Goal: Task Accomplishment & Management: Use online tool/utility

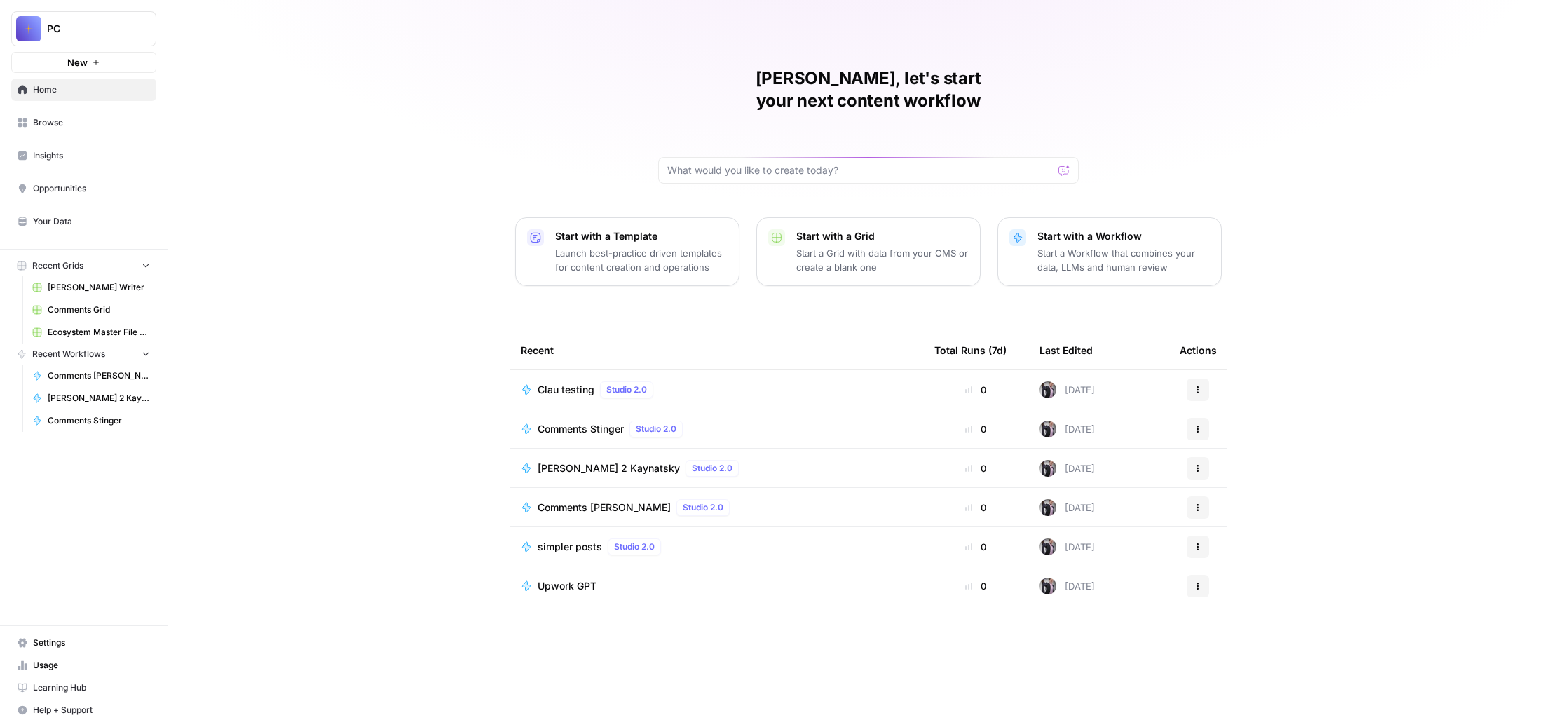
scroll to position [135, 0]
click at [122, 129] on span "Browse" at bounding box center [91, 123] width 117 height 13
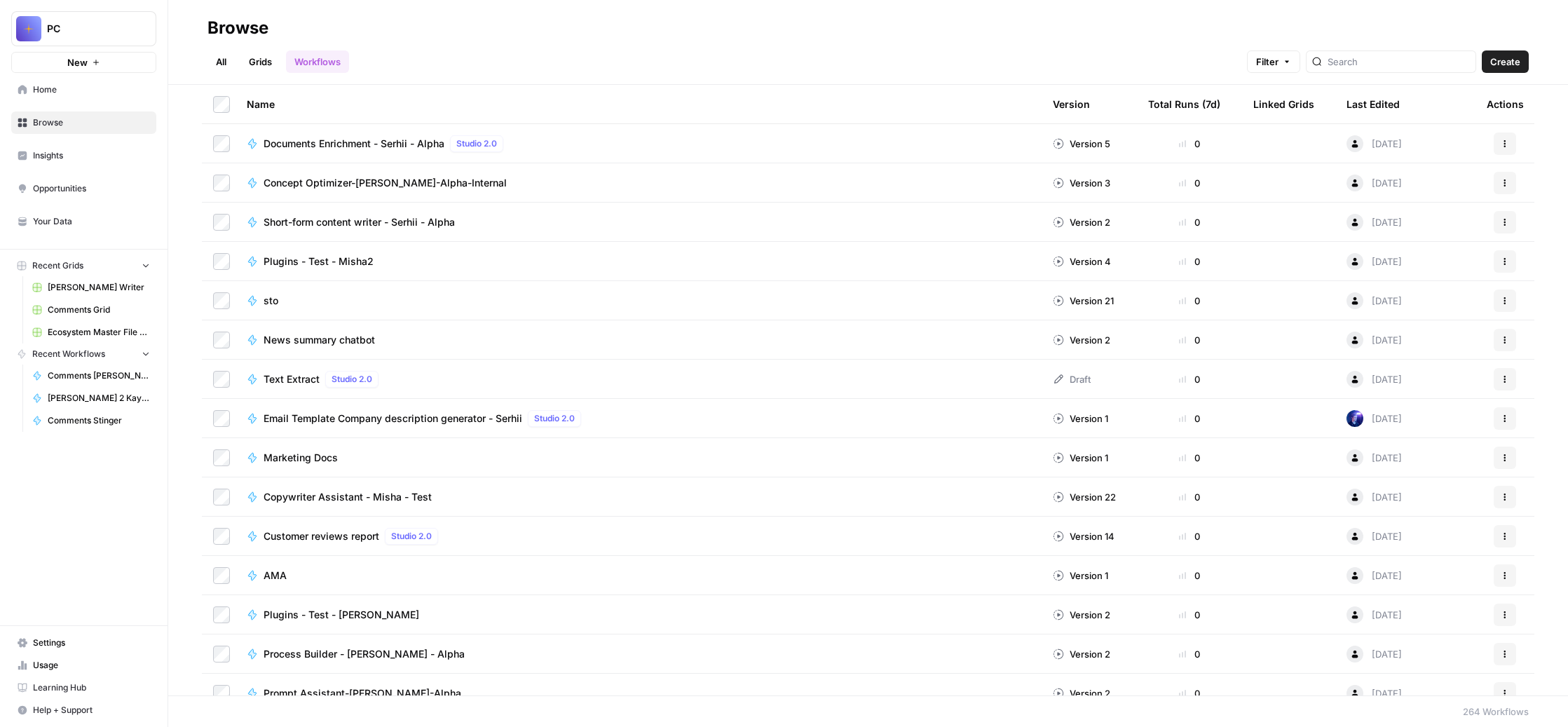
click at [1385, 124] on div "Last Edited" at bounding box center [1373, 104] width 53 height 39
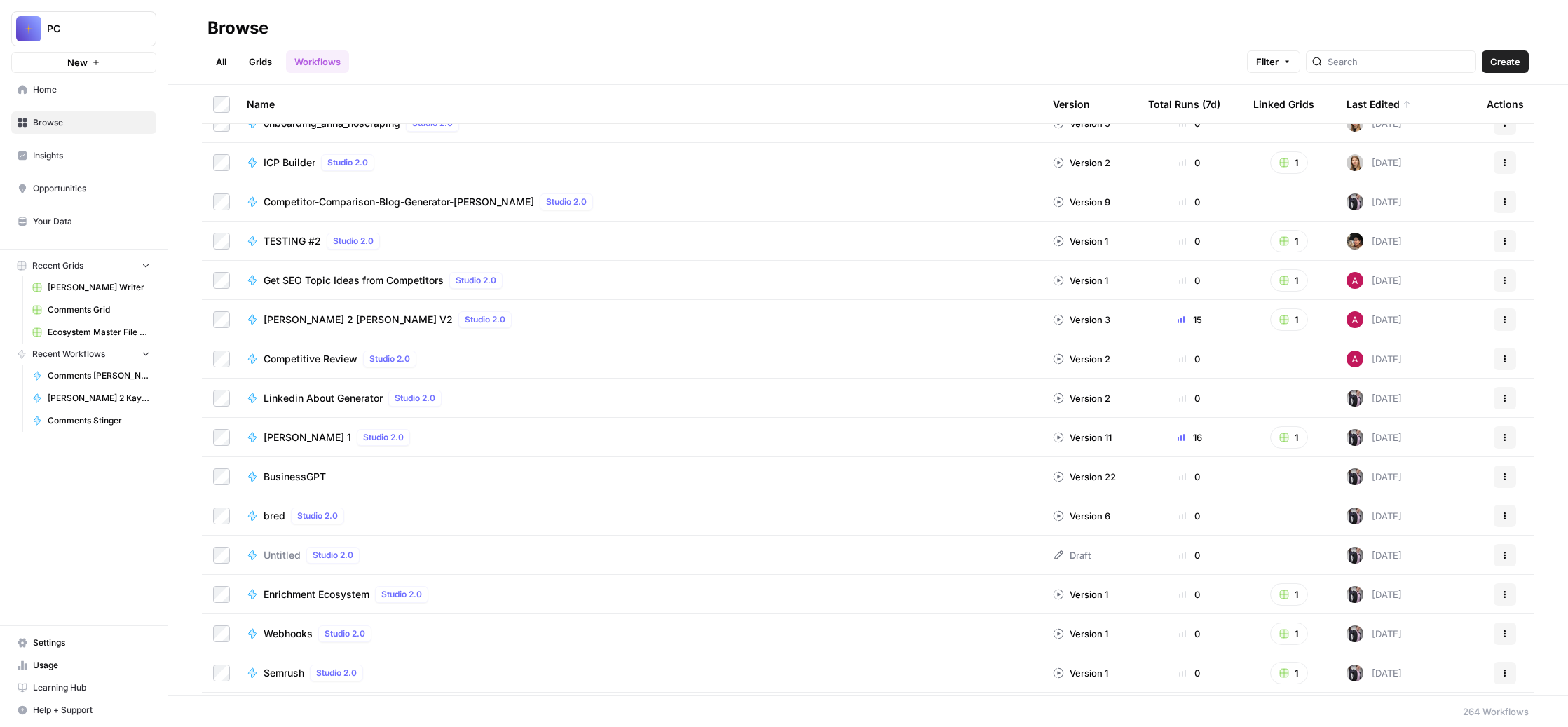
scroll to position [298, 0]
click at [776, 326] on div "[PERSON_NAME] 2 [PERSON_NAME] V2 Studio 2.0" at bounding box center [638, 317] width 784 height 17
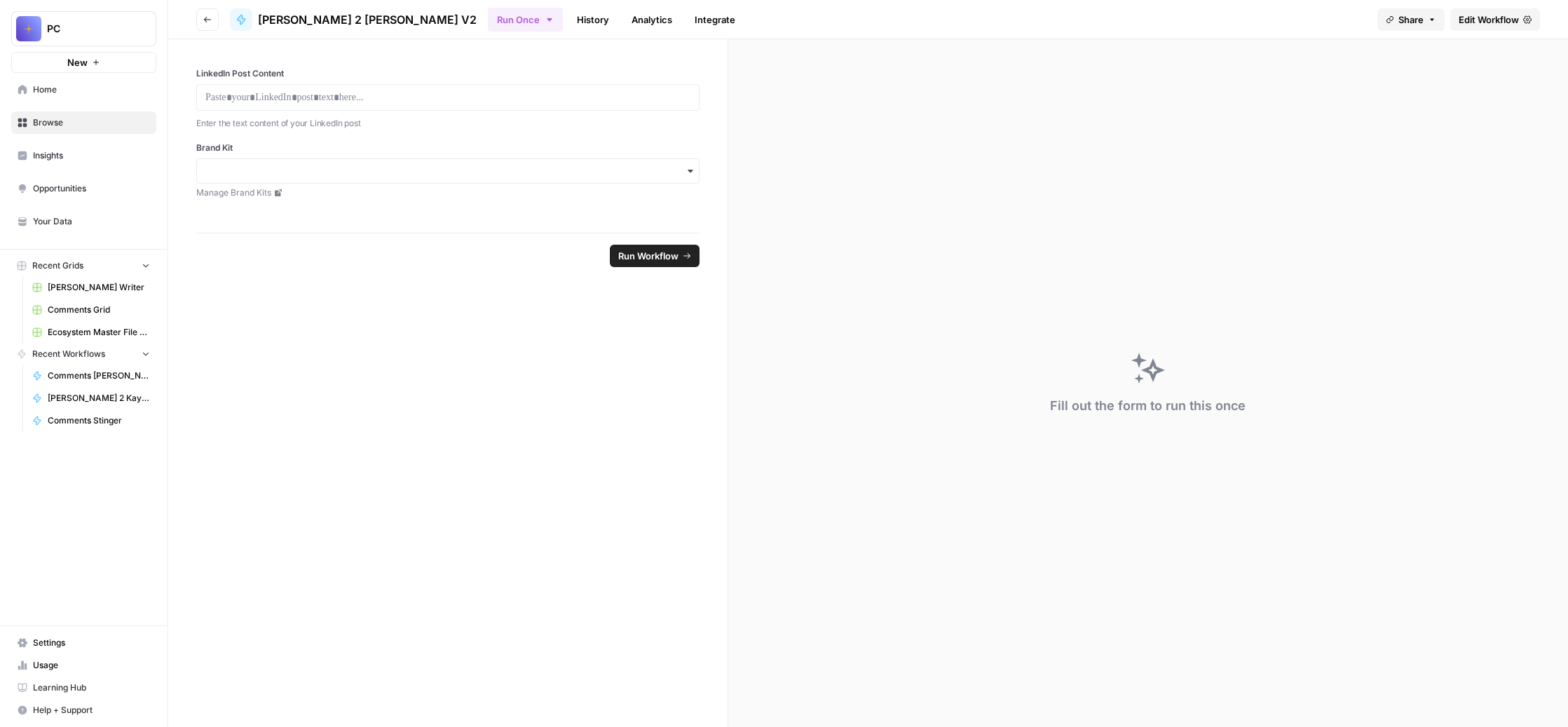
click at [1459, 27] on span "Edit Workflow" at bounding box center [1489, 20] width 60 height 14
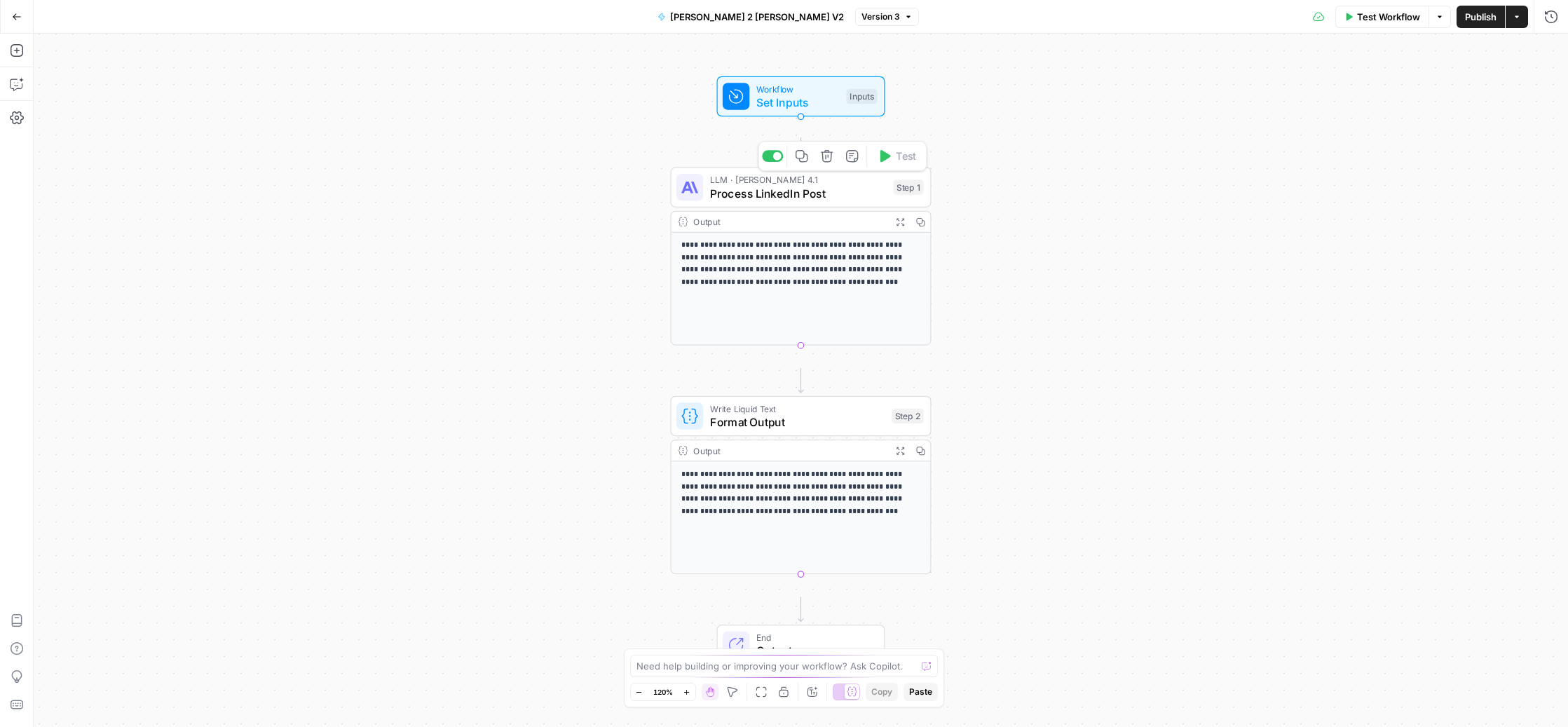
click at [789, 200] on span "Process LinkedIn Post" at bounding box center [798, 193] width 177 height 17
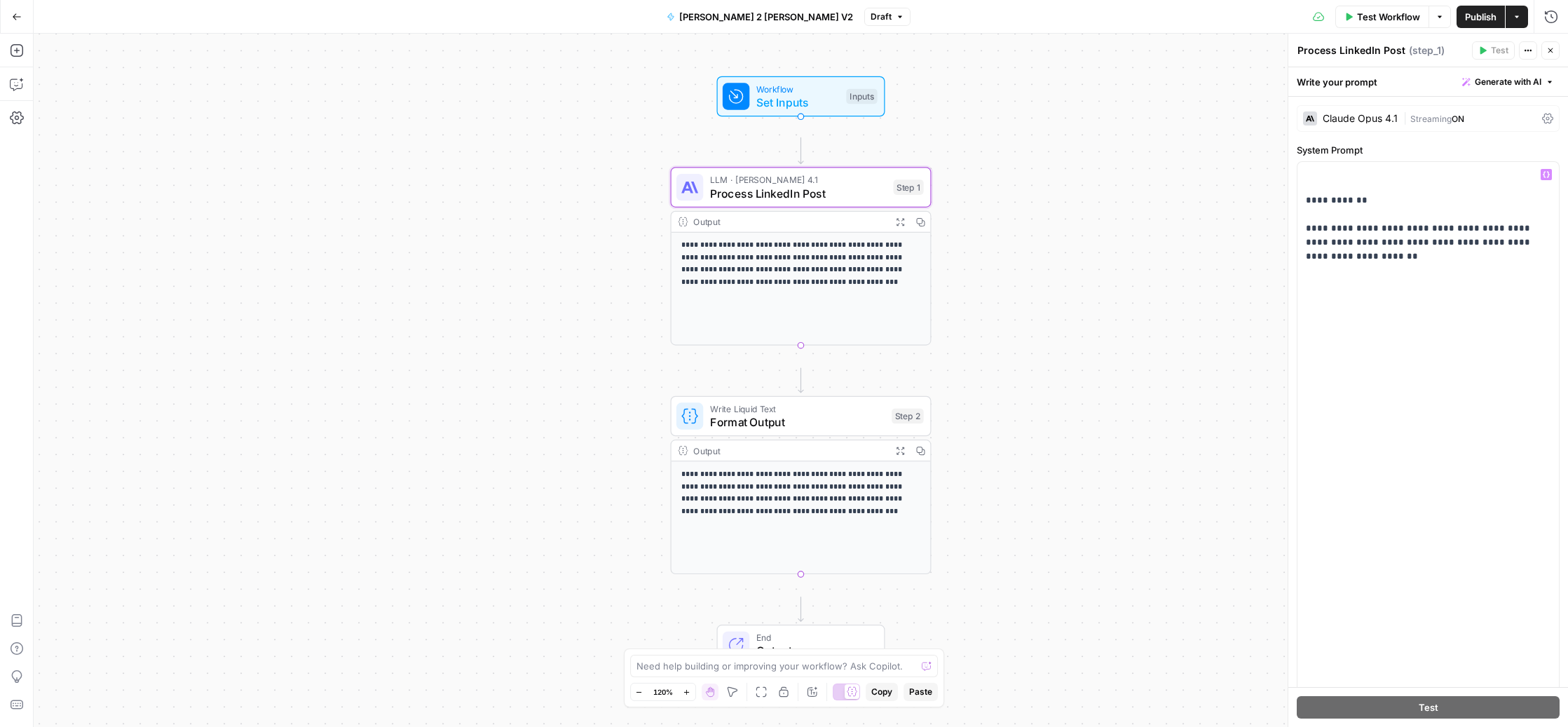
scroll to position [1143, 0]
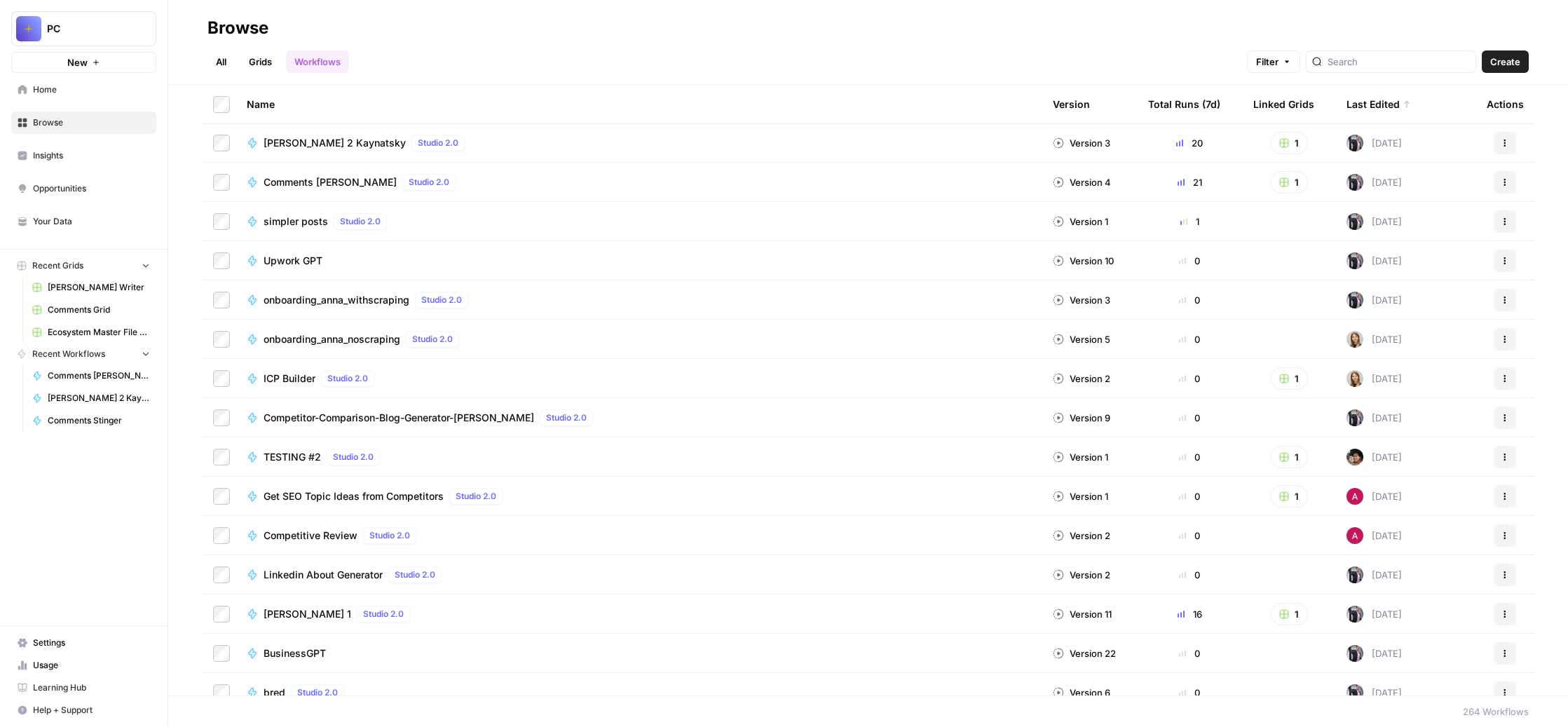
scroll to position [121, 0]
click at [328, 227] on span "simpler posts" at bounding box center [296, 220] width 65 height 14
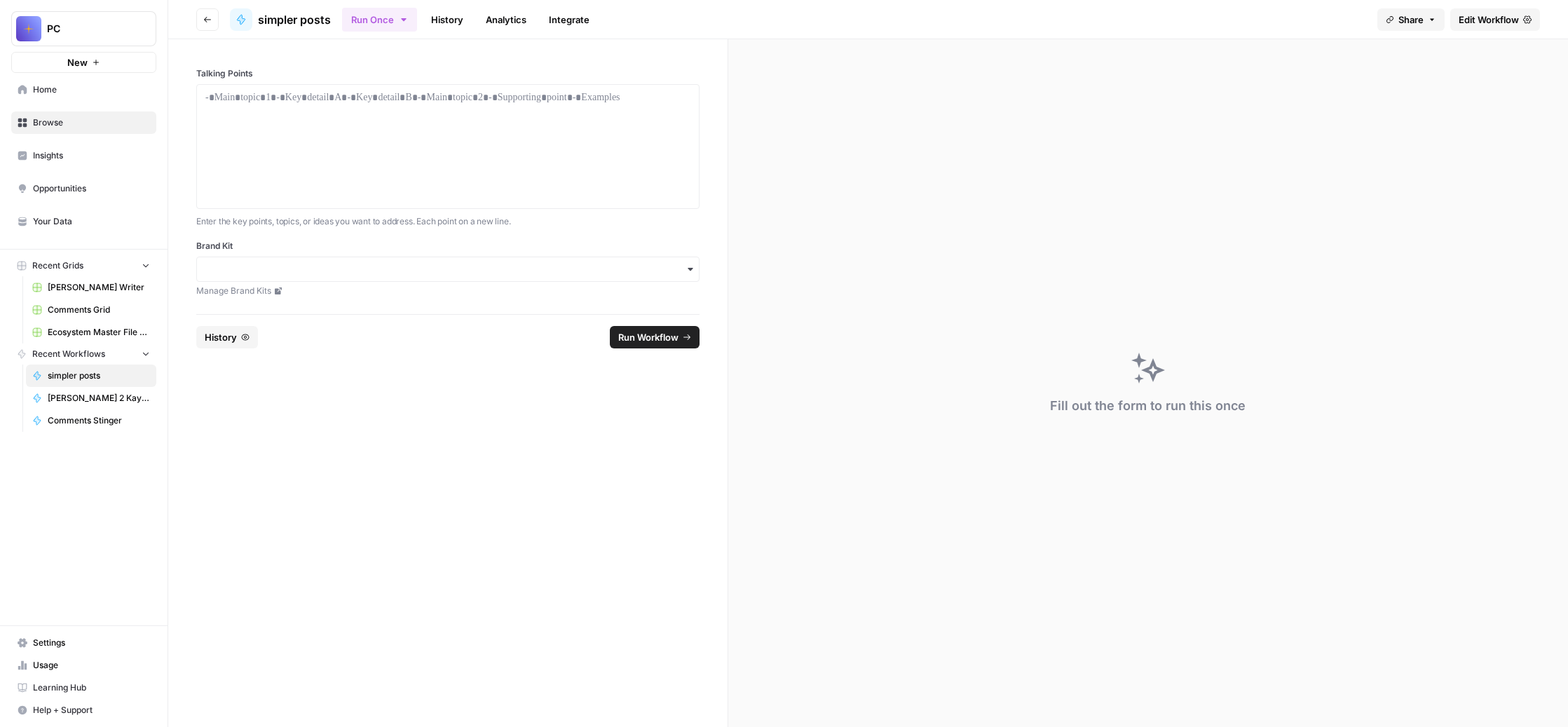
click at [1466, 24] on span "Edit Workflow" at bounding box center [1489, 20] width 60 height 14
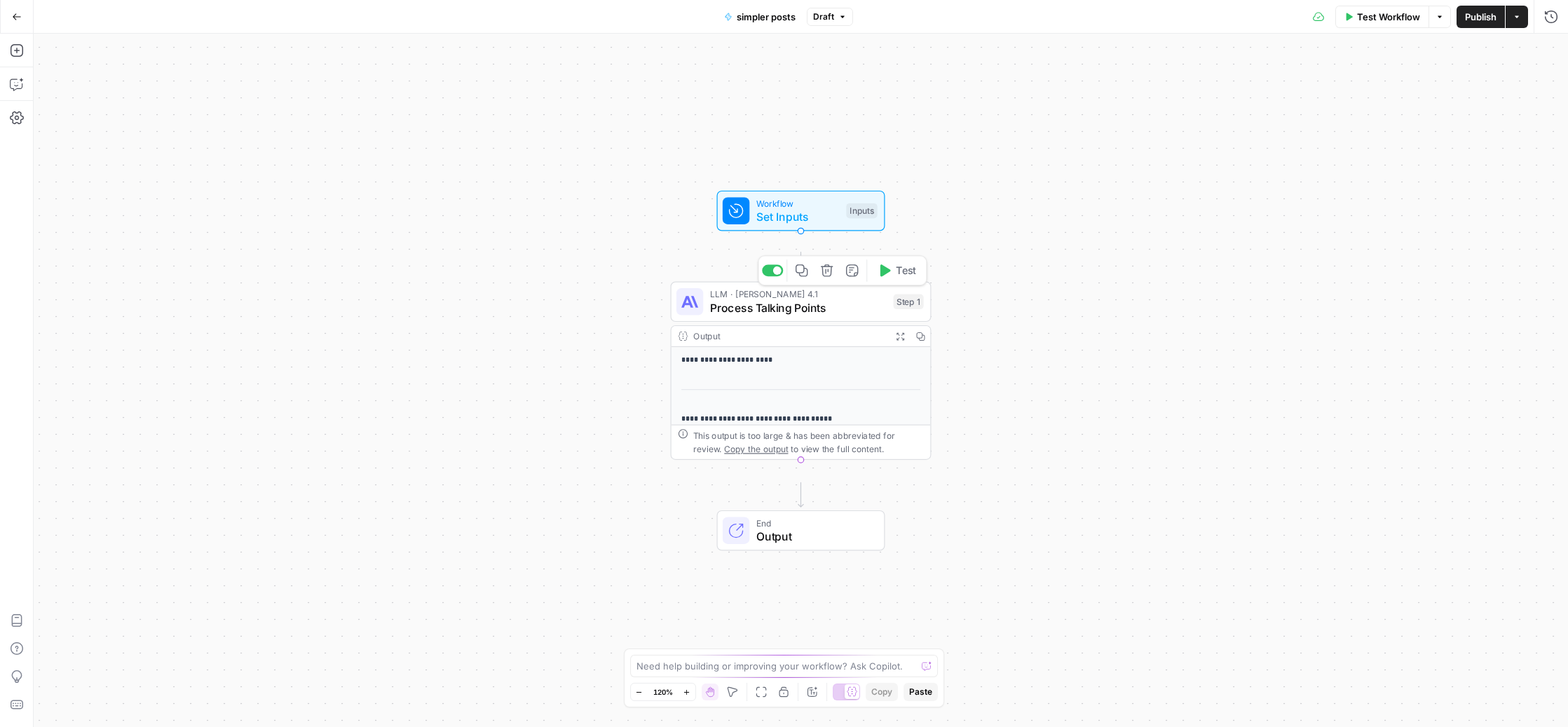
click at [795, 311] on span "Process Talking Points" at bounding box center [798, 307] width 177 height 17
